Goal: Find specific page/section: Find specific page/section

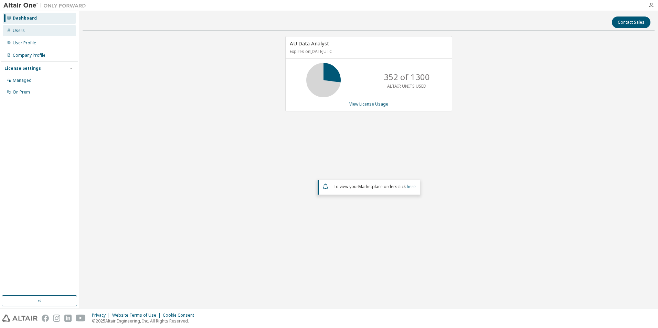
click at [21, 29] on div "Users" at bounding box center [19, 31] width 12 height 6
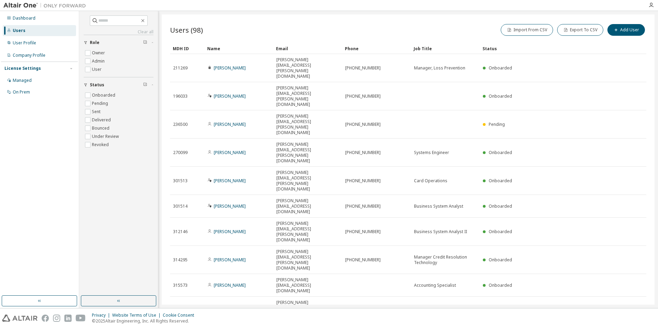
click at [556, 328] on icon "button" at bounding box center [555, 334] width 4 height 4
click at [555, 227] on div "100" at bounding box center [573, 228] width 55 height 8
click at [426, 48] on div "Job Title" at bounding box center [445, 48] width 63 height 11
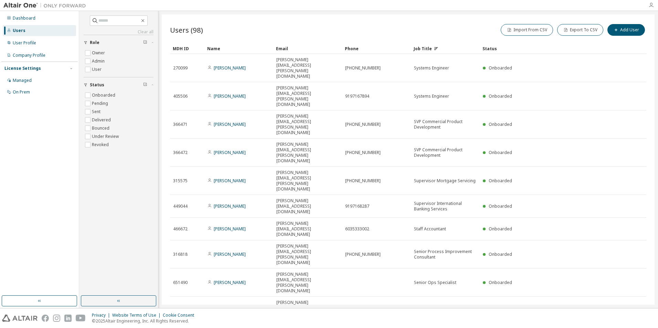
click at [650, 6] on icon "button" at bounding box center [651, 5] width 6 height 6
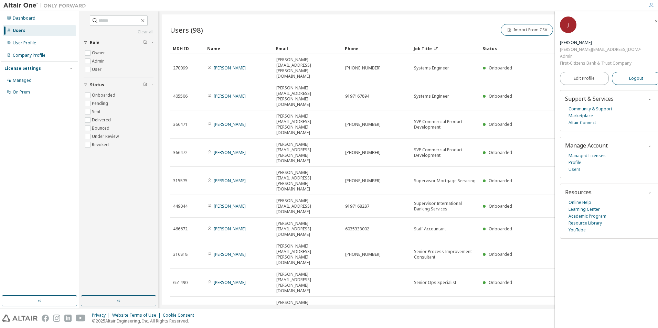
click at [629, 75] on span "Logout" at bounding box center [636, 78] width 14 height 7
